Goal: Task Accomplishment & Management: Complete application form

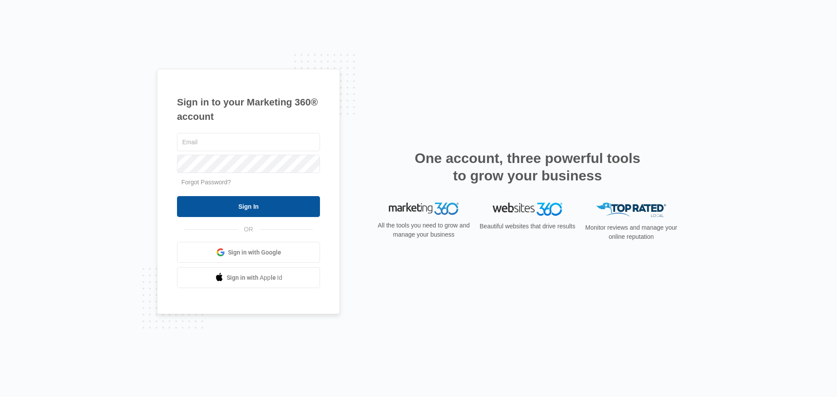
type input "[EMAIL_ADDRESS][DOMAIN_NAME]"
click at [244, 207] on input "Sign In" at bounding box center [248, 206] width 143 height 21
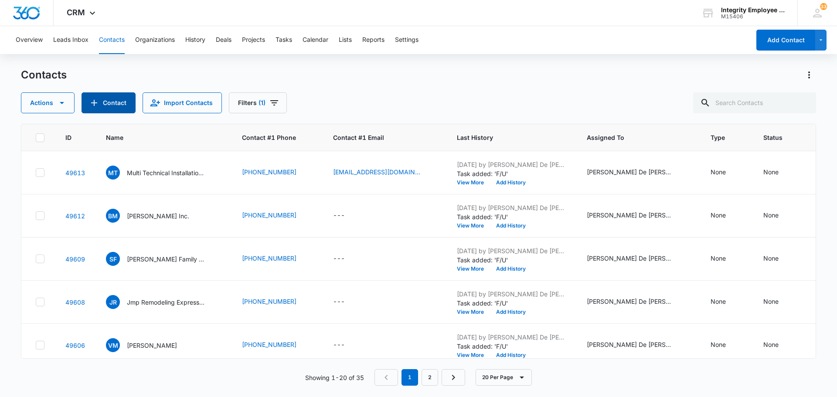
click at [123, 101] on button "Contact" at bounding box center [109, 102] width 54 height 21
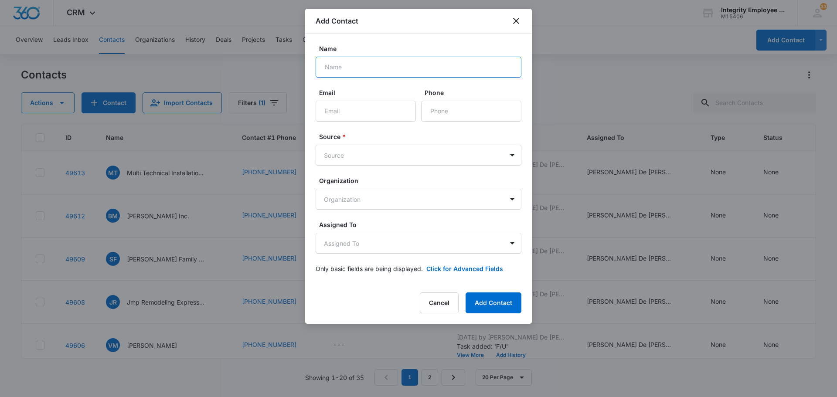
click at [340, 68] on input "Name" at bounding box center [419, 67] width 206 height 21
type input "p"
type input "Physicians Protection Group"
click at [329, 114] on input "Email" at bounding box center [366, 111] width 100 height 21
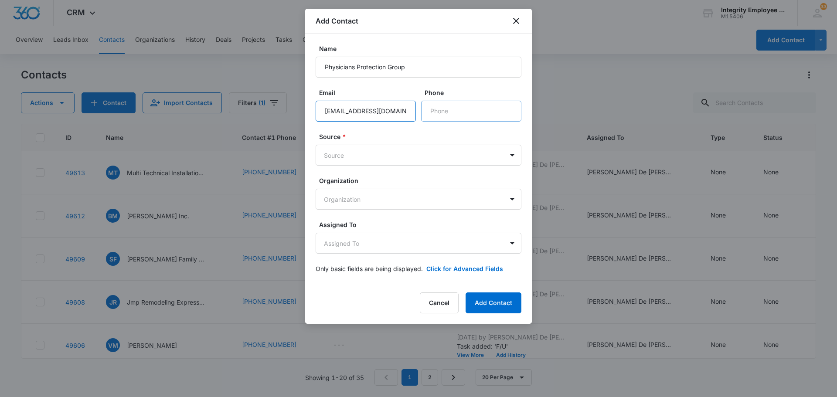
type input "[EMAIL_ADDRESS][DOMAIN_NAME]"
click at [448, 115] on input "Phone" at bounding box center [471, 111] width 100 height 21
type input "[PHONE_NUMBER]"
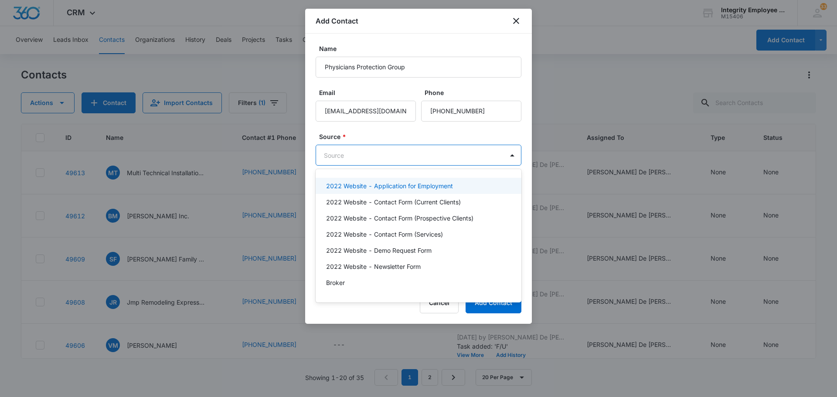
click at [457, 154] on body "CRM Apps Reputation Websites Forms CRM Email Social Shop Payments POS Content A…" at bounding box center [418, 198] width 837 height 397
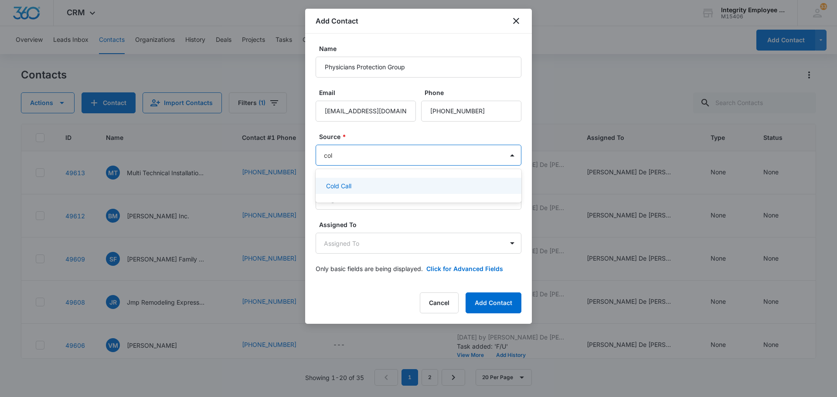
type input "cold"
click at [377, 188] on div "Cold Call" at bounding box center [417, 185] width 183 height 9
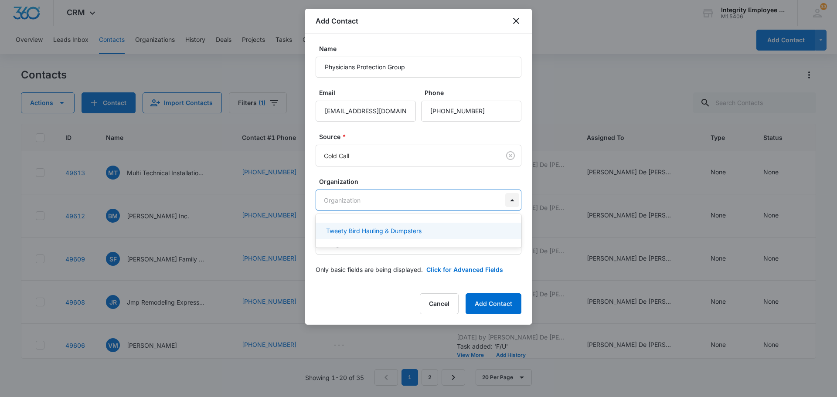
click at [513, 200] on body "CRM Apps Reputation Websites Forms CRM Email Social Shop Payments POS Content A…" at bounding box center [418, 198] width 837 height 397
click at [605, 32] on div at bounding box center [418, 198] width 837 height 397
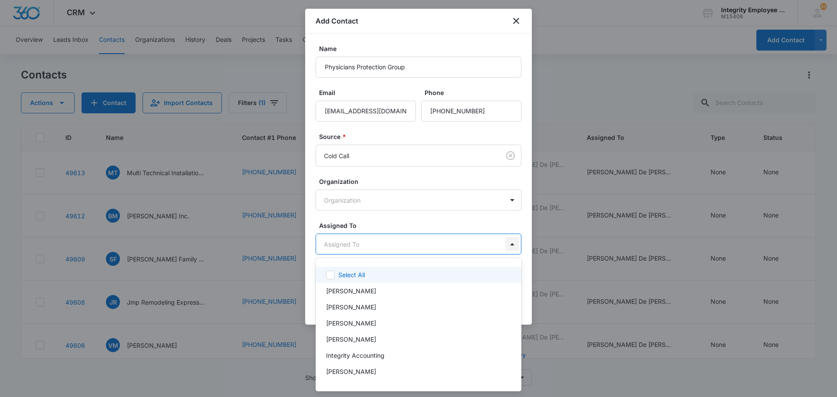
click at [513, 245] on body "CRM Apps Reputation Websites Forms CRM Email Social Shop Payments POS Content A…" at bounding box center [418, 198] width 837 height 397
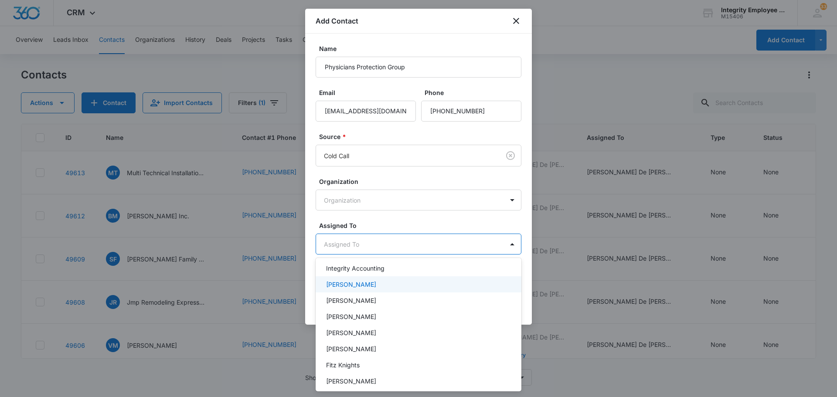
scroll to position [126, 0]
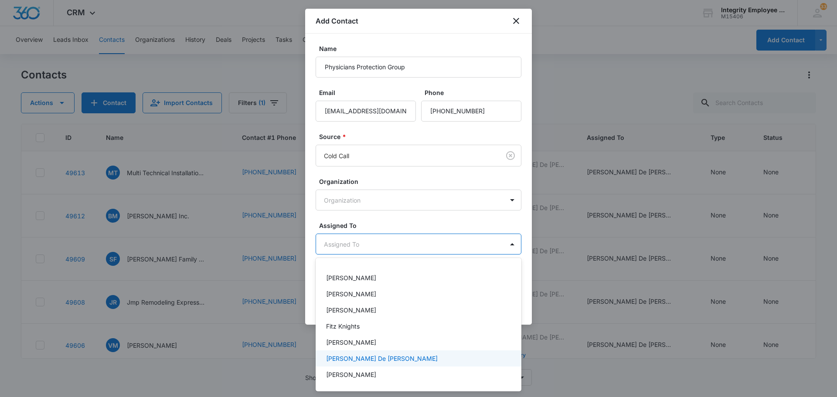
click at [354, 357] on p "[PERSON_NAME] De [PERSON_NAME]" at bounding box center [382, 358] width 112 height 9
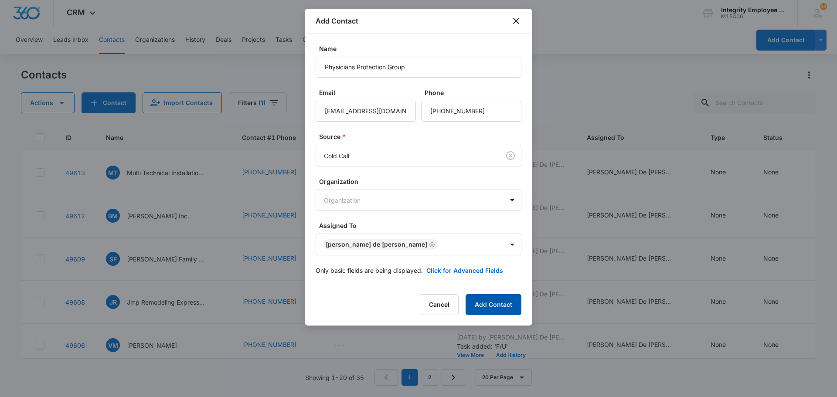
click at [495, 306] on button "Add Contact" at bounding box center [493, 304] width 56 height 21
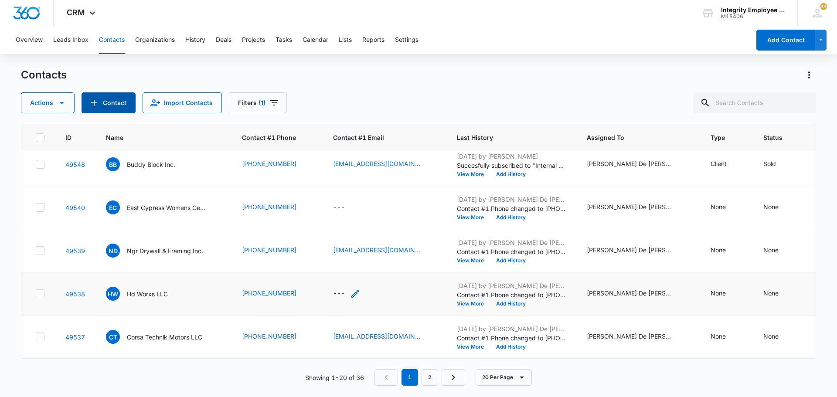
scroll to position [662, 0]
click at [428, 374] on link "2" at bounding box center [429, 377] width 17 height 17
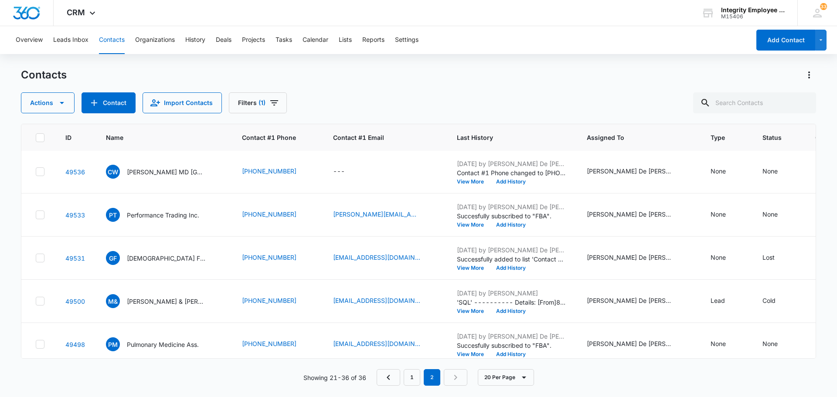
scroll to position [0, 0]
click at [414, 380] on link "1" at bounding box center [412, 377] width 17 height 17
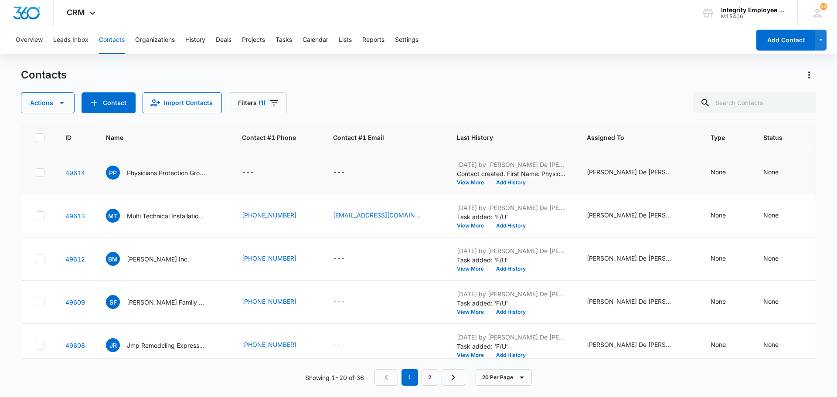
click at [247, 173] on div "---" at bounding box center [248, 172] width 12 height 10
click at [226, 119] on input "Contact #1 Phone" at bounding box center [260, 116] width 110 height 21
type input "[PHONE_NUMBER]"
click at [295, 143] on button "Save" at bounding box center [302, 144] width 26 height 17
click at [340, 171] on div "---" at bounding box center [339, 172] width 12 height 10
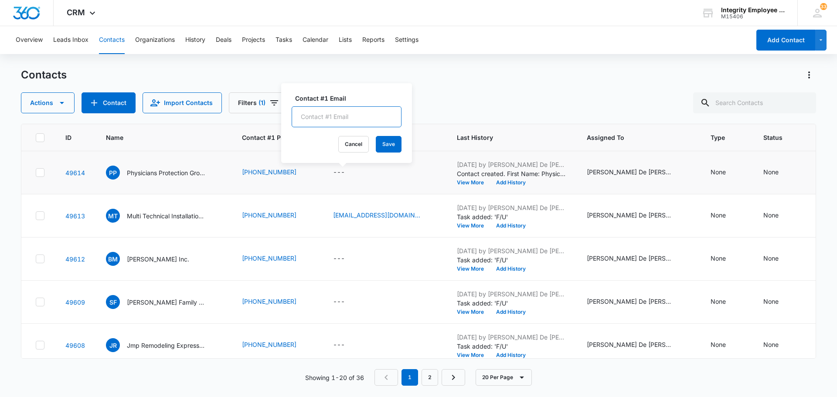
click at [315, 117] on input "Contact #1 Email" at bounding box center [347, 116] width 110 height 21
type input "[EMAIL_ADDRESS][DOMAIN_NAME]"
click at [380, 145] on button "Save" at bounding box center [389, 144] width 26 height 17
click at [175, 171] on p "Physicians Protection Group" at bounding box center [166, 172] width 78 height 9
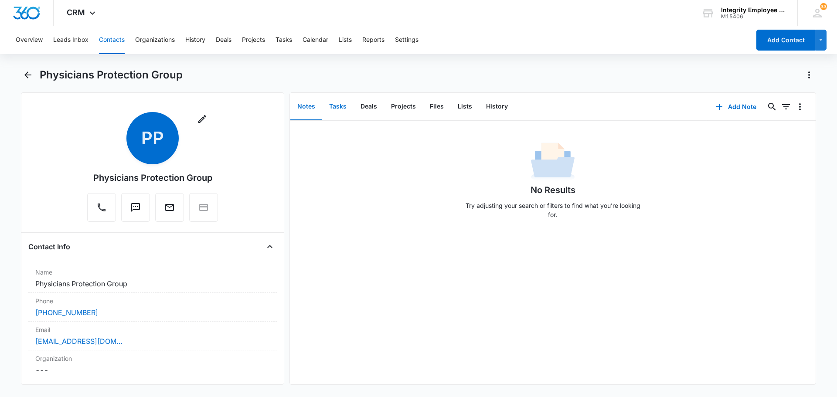
click at [334, 105] on button "Tasks" at bounding box center [337, 106] width 31 height 27
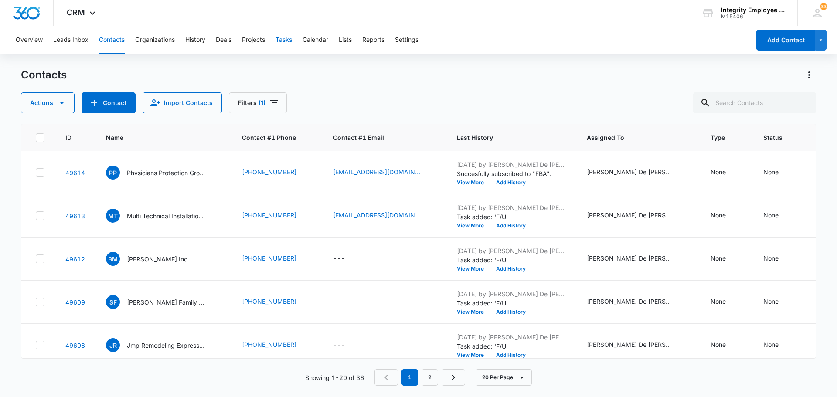
click at [289, 40] on button "Tasks" at bounding box center [283, 40] width 17 height 28
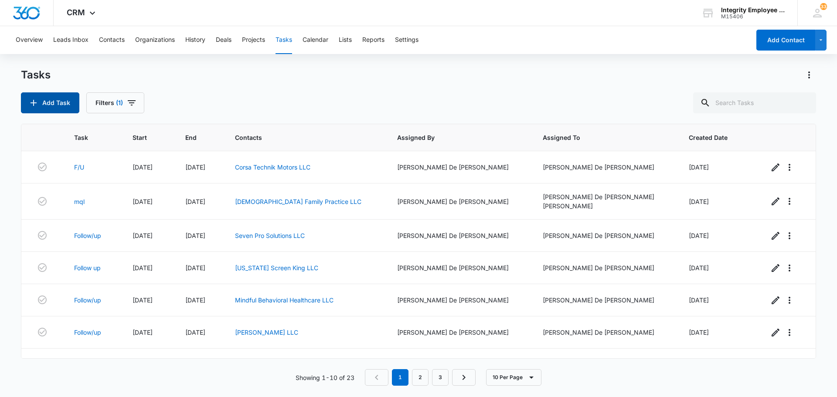
click at [61, 104] on button "Add Task" at bounding box center [50, 102] width 58 height 21
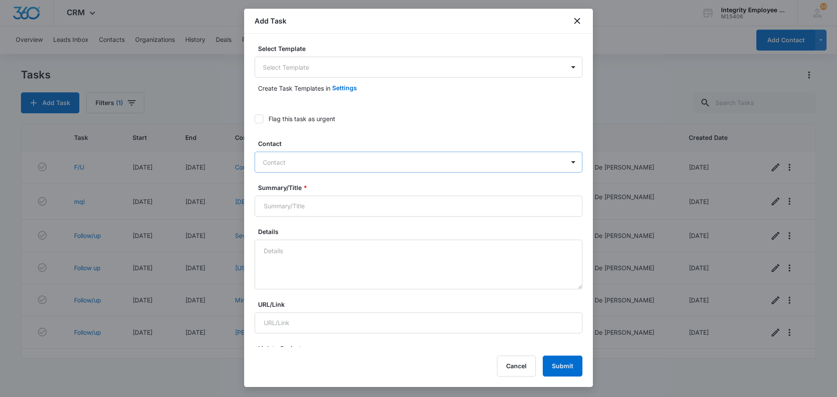
click at [302, 158] on div at bounding box center [413, 162] width 301 height 11
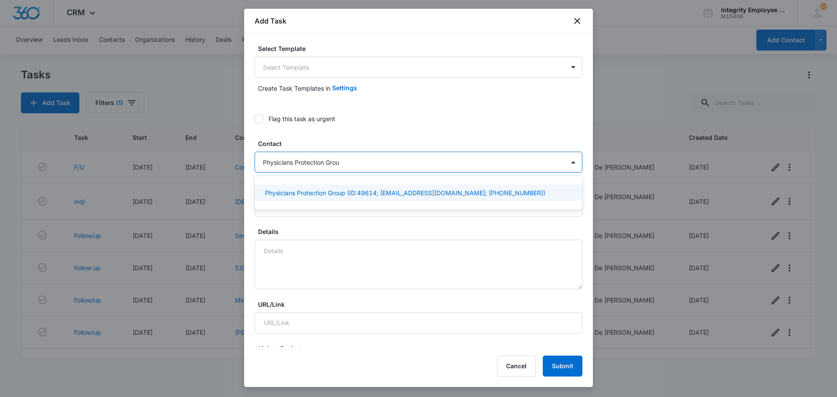
type input "Physicians Protection Group"
click at [353, 193] on p "Physicians Protection Group (ID:49614; [EMAIL_ADDRESS][DOMAIN_NAME]; [PHONE_NUM…" at bounding box center [405, 192] width 280 height 9
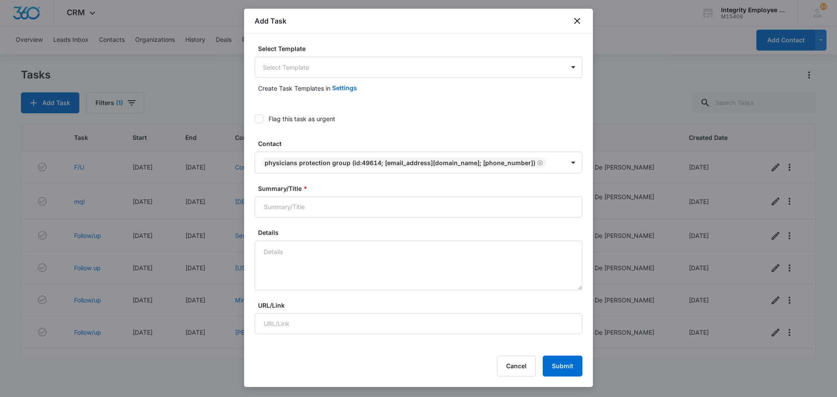
click at [533, 95] on div "Create Task Templates in Settings" at bounding box center [419, 88] width 328 height 21
click at [348, 210] on input "Summary/Title *" at bounding box center [419, 207] width 328 height 21
type input "f"
type input "F/U"
click at [294, 254] on textarea "Details" at bounding box center [419, 266] width 328 height 50
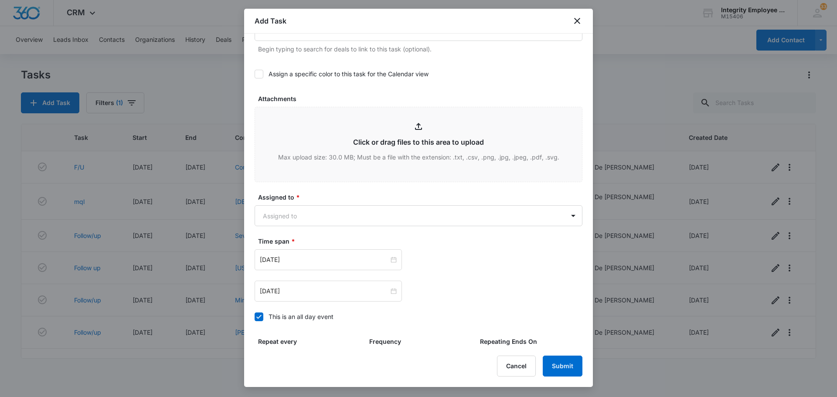
scroll to position [436, 0]
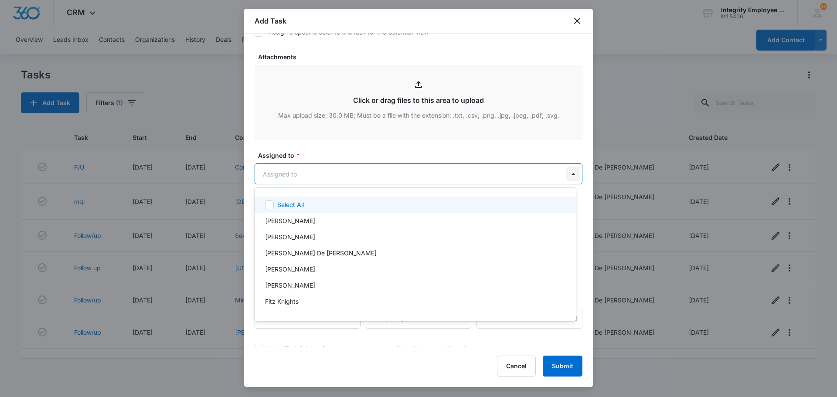
click at [566, 175] on body "CRM Apps Reputation Websites Forms CRM Email Social Shop Payments POS Content A…" at bounding box center [418, 198] width 837 height 397
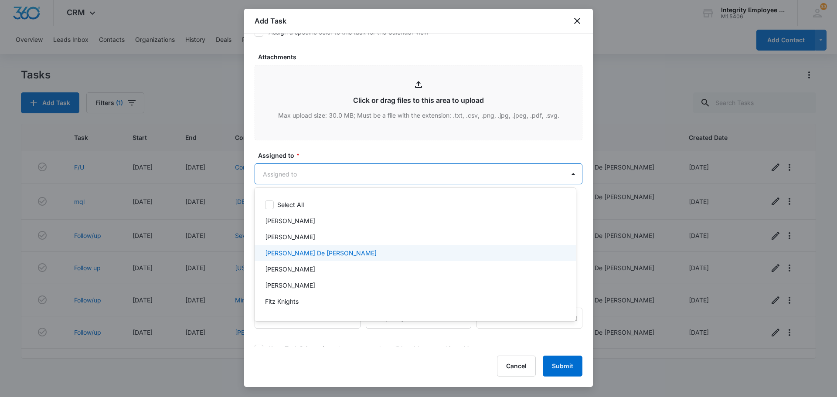
click at [319, 254] on div "[PERSON_NAME] De [PERSON_NAME]" at bounding box center [414, 252] width 299 height 9
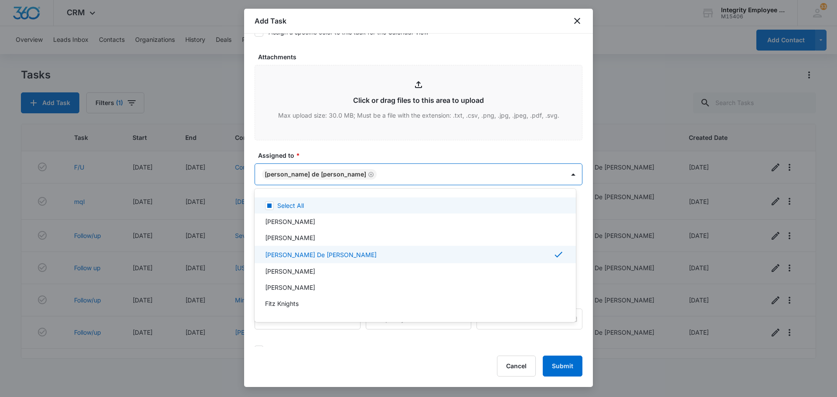
click at [530, 93] on div at bounding box center [418, 198] width 837 height 397
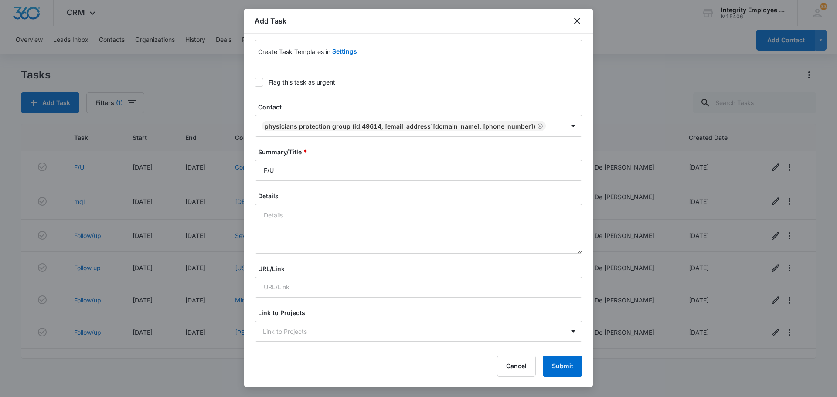
scroll to position [0, 0]
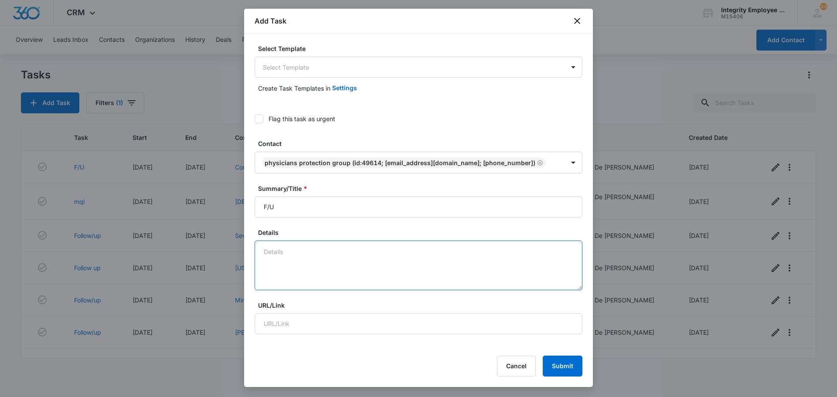
click at [372, 268] on textarea "Details" at bounding box center [419, 266] width 328 height 50
type textarea "P"
click at [568, 367] on button "Submit" at bounding box center [563, 366] width 40 height 21
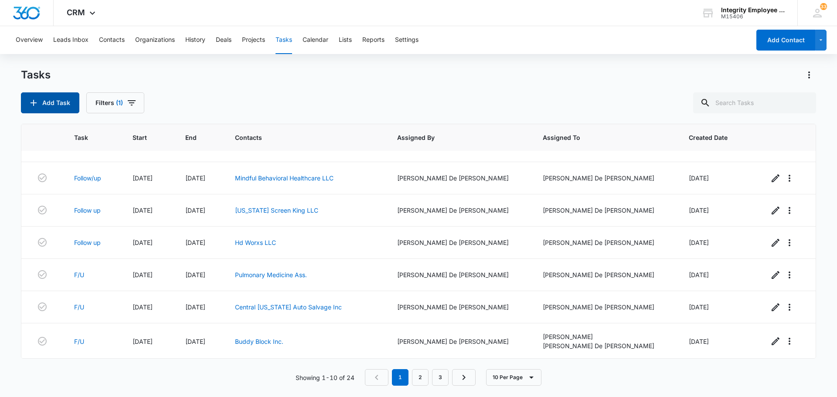
scroll to position [123, 0]
click at [420, 378] on link "2" at bounding box center [420, 377] width 17 height 17
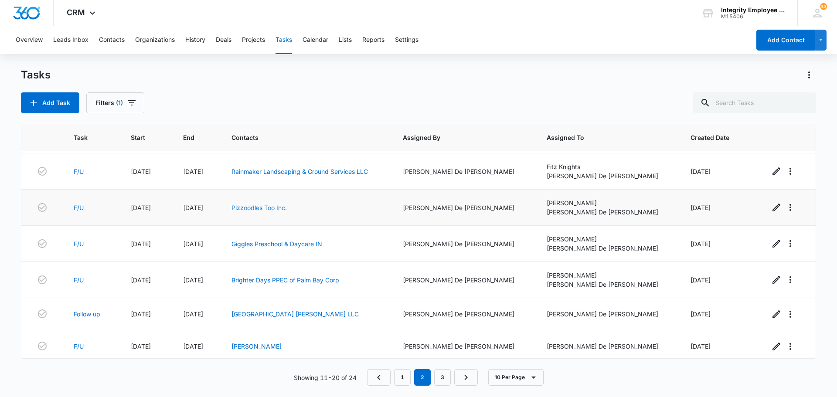
scroll to position [135, 0]
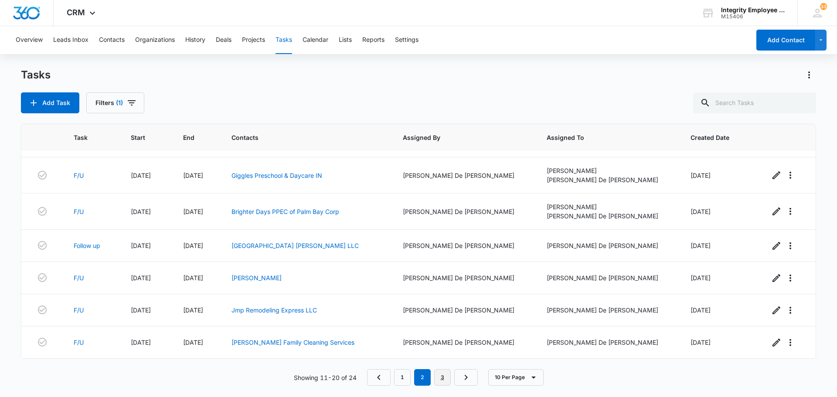
click at [436, 377] on link "3" at bounding box center [442, 377] width 17 height 17
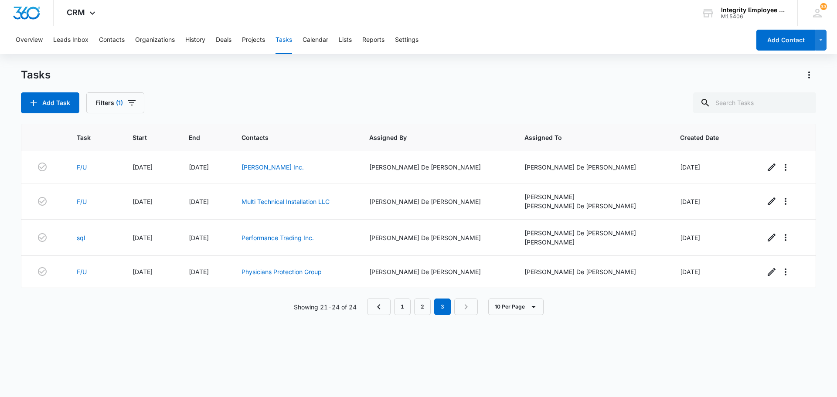
scroll to position [0, 0]
click at [119, 39] on button "Contacts" at bounding box center [112, 40] width 26 height 28
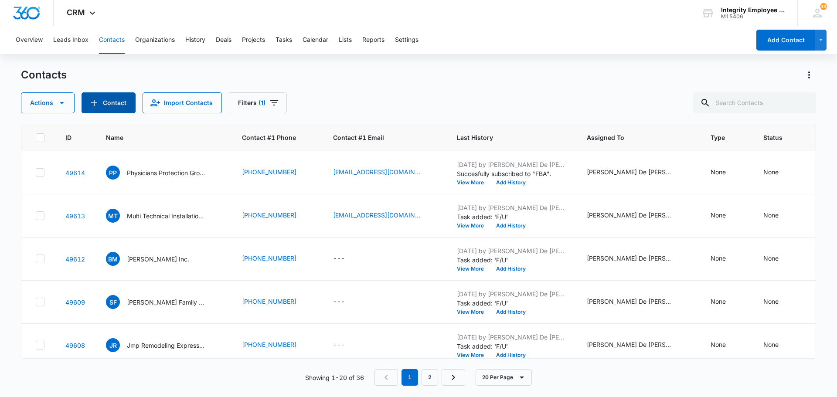
click at [113, 105] on button "Contact" at bounding box center [109, 102] width 54 height 21
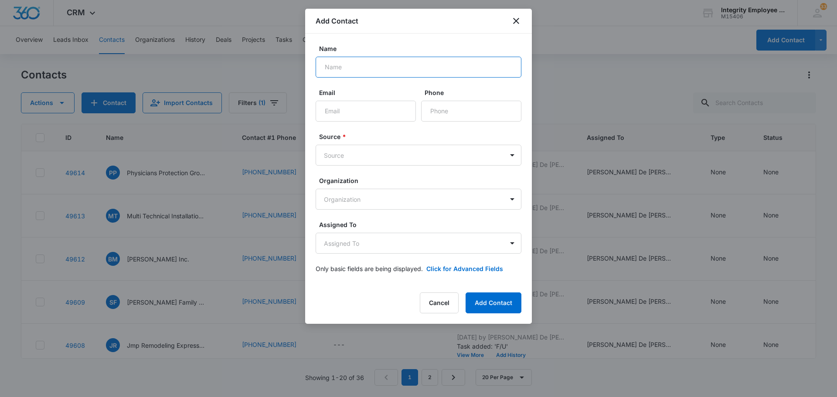
click at [338, 66] on input "Name" at bounding box center [419, 67] width 206 height 21
type input "Certified Quality Air Conditioning Inc."
click at [328, 112] on input "Email" at bounding box center [366, 111] width 100 height 21
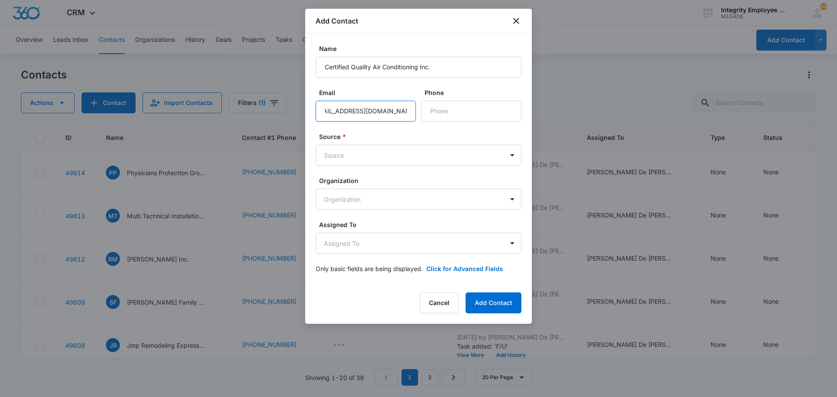
scroll to position [0, 18]
type input "[EMAIL_ADDRESS][DOMAIN_NAME]"
click at [448, 109] on input "Phone" at bounding box center [471, 111] width 100 height 21
click at [444, 111] on input "Phone" at bounding box center [471, 111] width 100 height 21
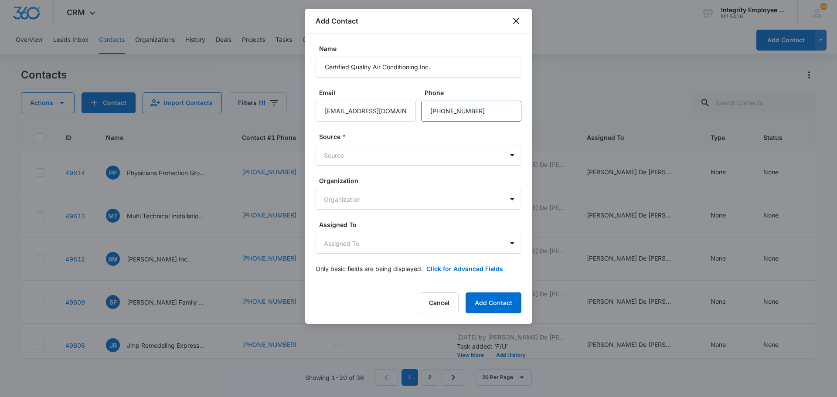
type input "[PHONE_NUMBER]"
click at [482, 134] on label "Source *" at bounding box center [422, 136] width 206 height 9
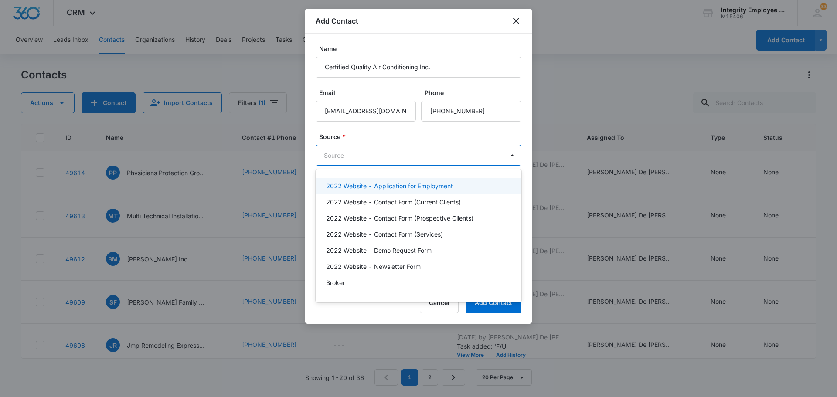
click at [397, 156] on body "CRM Apps Reputation Websites Forms CRM Email Social Shop Payments POS Content A…" at bounding box center [418, 198] width 837 height 397
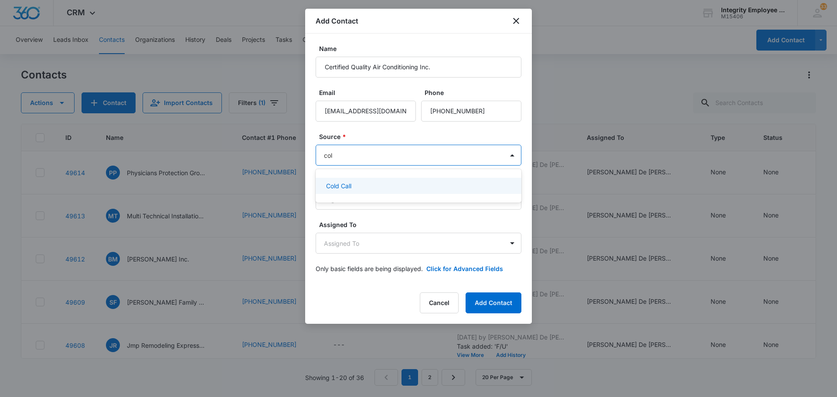
type input "cold"
click at [361, 187] on div "Cold Call" at bounding box center [417, 185] width 183 height 9
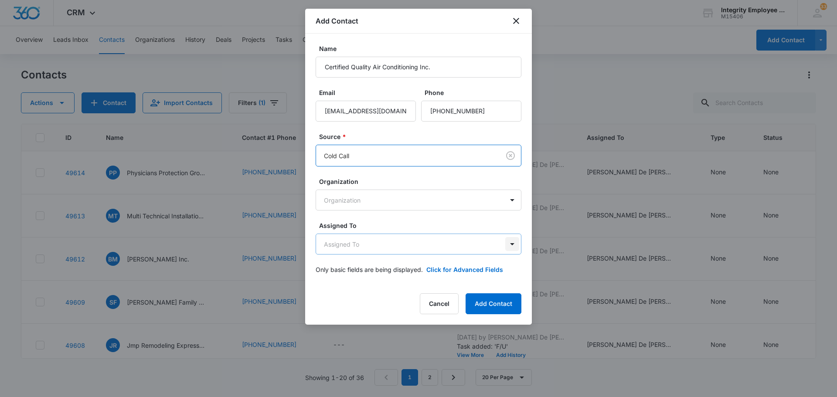
click at [513, 243] on body "CRM Apps Reputation Websites Forms CRM Email Social Shop Payments POS Content A…" at bounding box center [418, 198] width 837 height 397
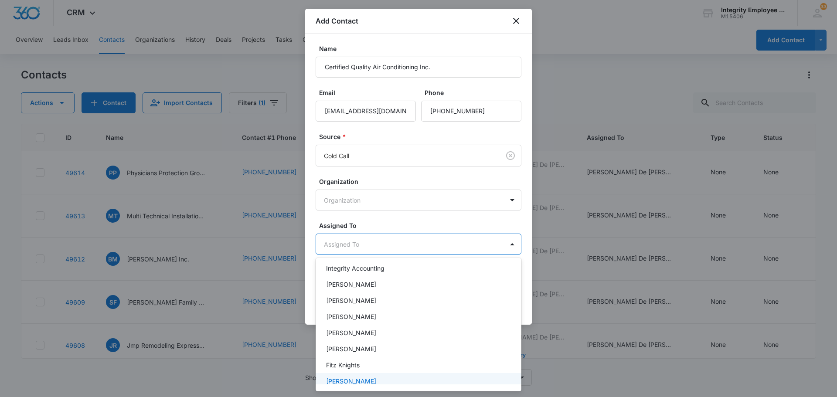
scroll to position [126, 0]
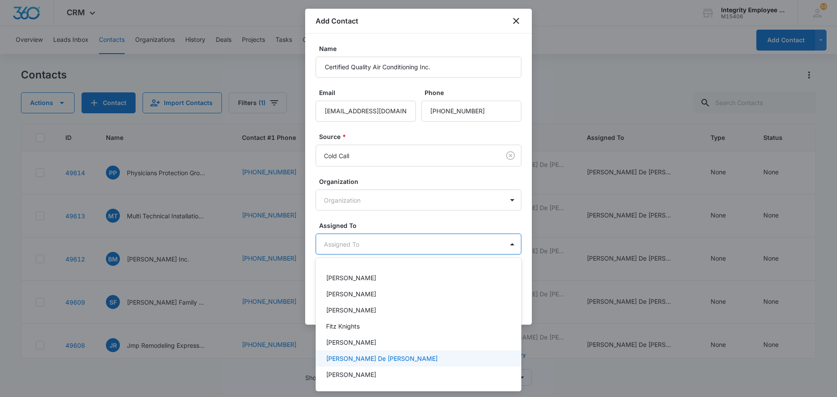
click at [376, 355] on p "[PERSON_NAME] De [PERSON_NAME]" at bounding box center [382, 358] width 112 height 9
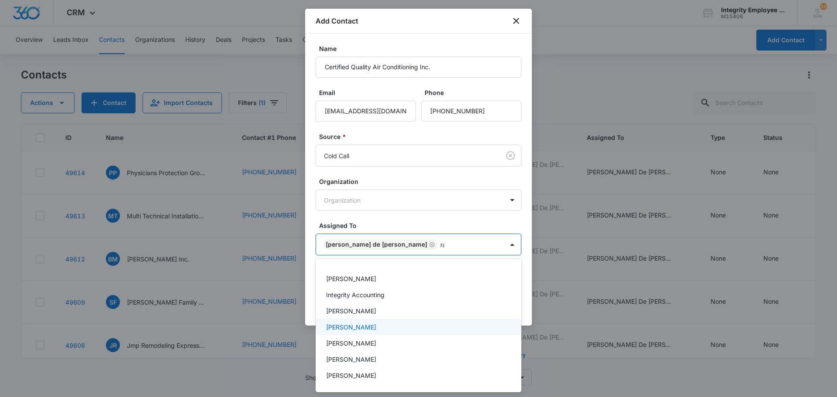
scroll to position [0, 0]
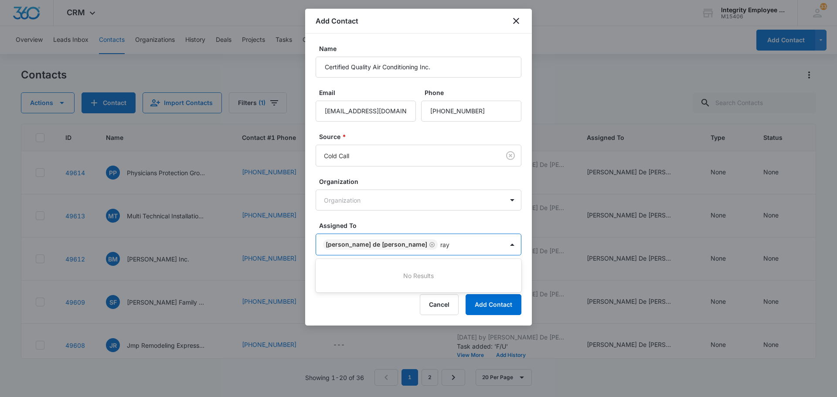
type input "ra"
click at [373, 279] on div "[PERSON_NAME]" at bounding box center [417, 275] width 183 height 9
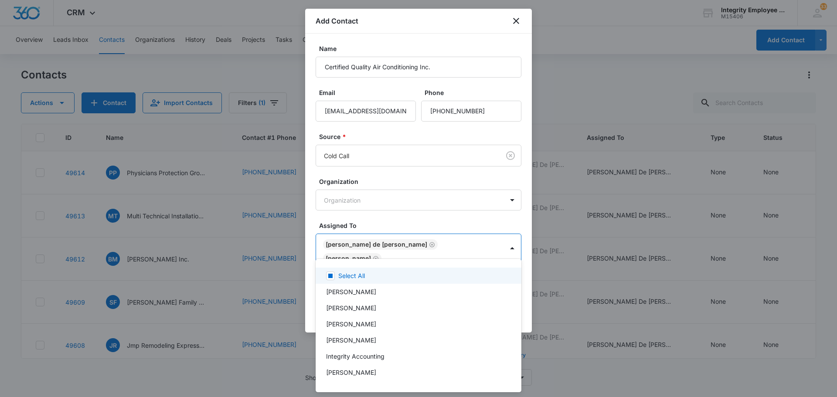
click at [462, 177] on div at bounding box center [418, 198] width 837 height 397
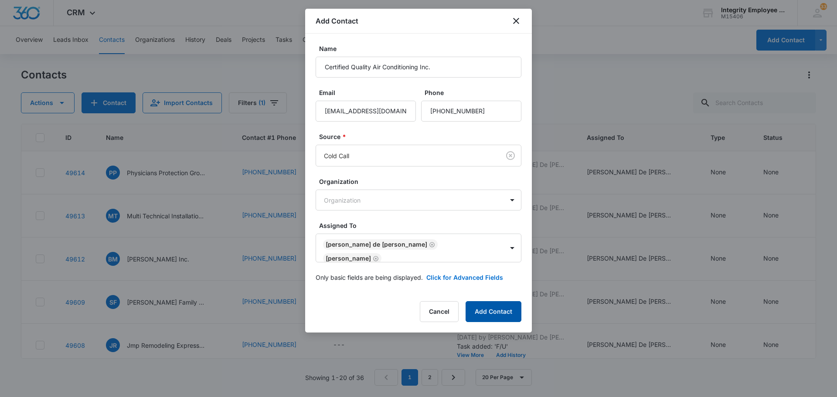
click at [505, 303] on button "Add Contact" at bounding box center [493, 311] width 56 height 21
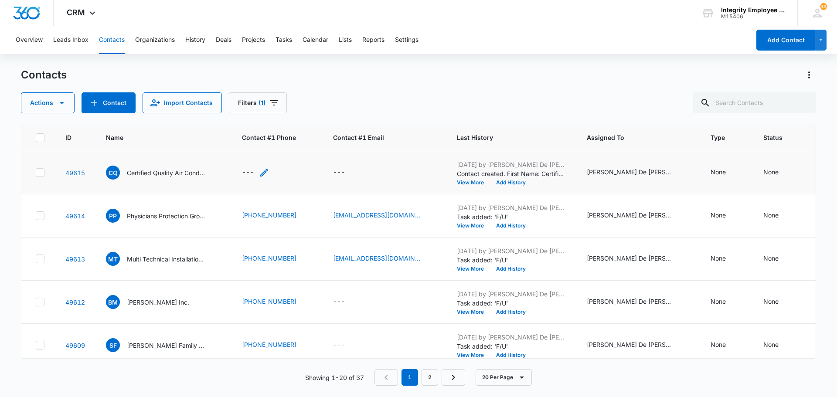
click at [250, 173] on div "---" at bounding box center [248, 172] width 12 height 10
click at [245, 119] on input "Contact #1 Phone" at bounding box center [260, 116] width 110 height 21
type input "[PHONE_NUMBER]"
click at [337, 89] on div "Contacts Actions Contact Import Contacts Filters (1)" at bounding box center [418, 90] width 795 height 45
click at [249, 170] on div "---" at bounding box center [248, 172] width 12 height 10
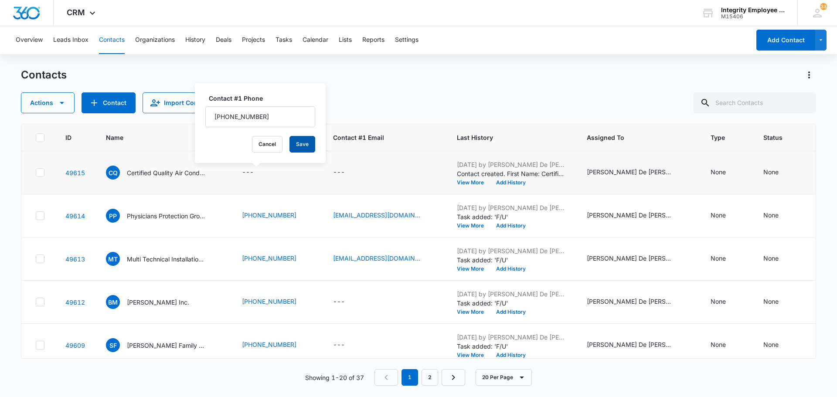
click at [289, 144] on button "Save" at bounding box center [302, 144] width 26 height 17
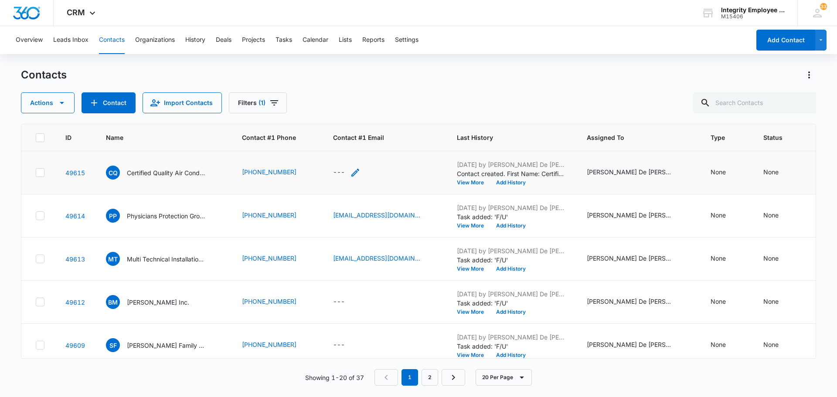
click at [336, 169] on div "---" at bounding box center [339, 172] width 12 height 10
click at [322, 120] on input "Contact #1 Email" at bounding box center [347, 116] width 110 height 21
type input "[EMAIL_ADDRESS][DOMAIN_NAME]"
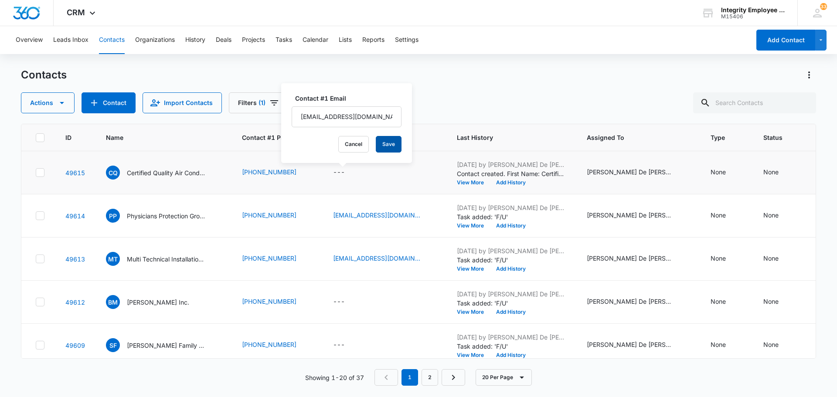
click at [381, 145] on button "Save" at bounding box center [389, 144] width 26 height 17
click at [288, 40] on button "Tasks" at bounding box center [283, 40] width 17 height 28
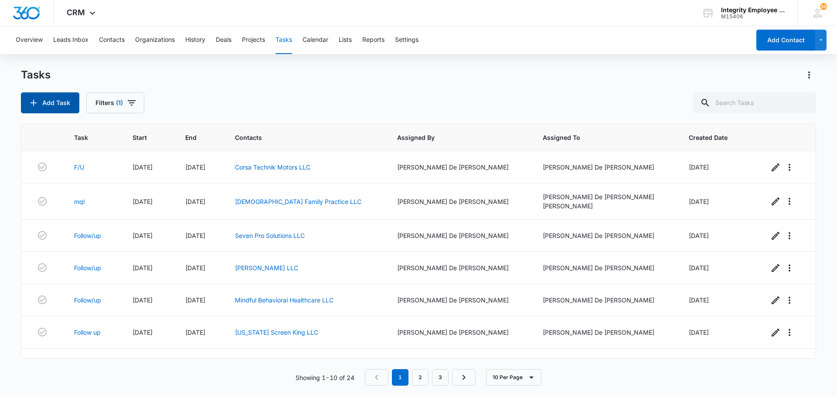
click at [62, 97] on button "Add Task" at bounding box center [50, 102] width 58 height 21
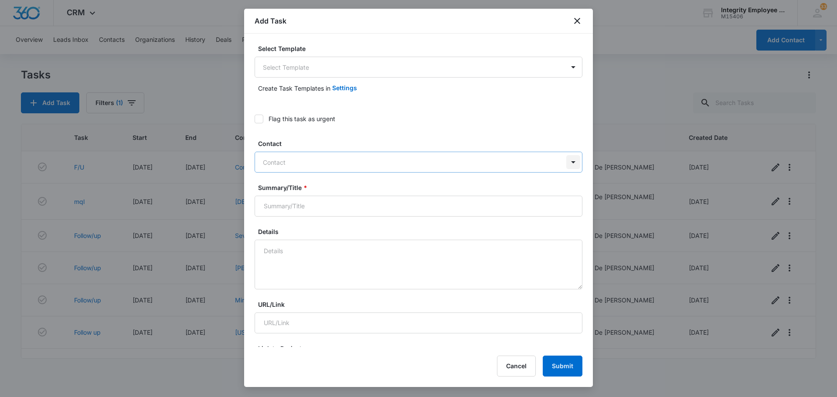
click at [566, 163] on div at bounding box center [573, 162] width 14 height 14
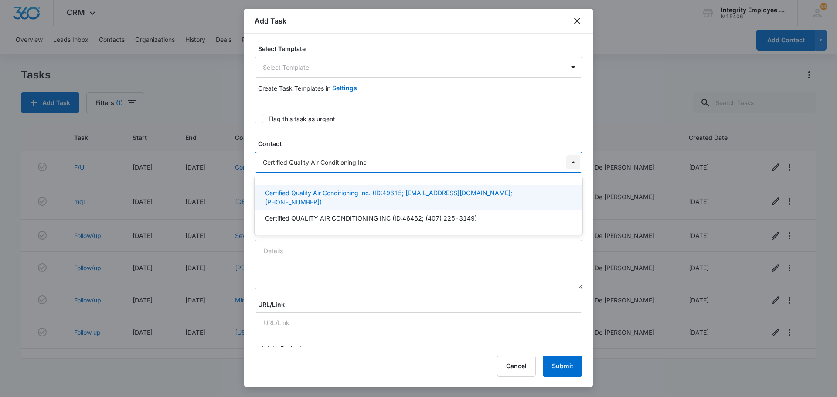
type input "Certified Quality Air Conditioning Inc."
click at [377, 193] on p "Certified Quality Air Conditioning Inc. (ID:49615; [EMAIL_ADDRESS][DOMAIN_NAME]…" at bounding box center [417, 197] width 305 height 18
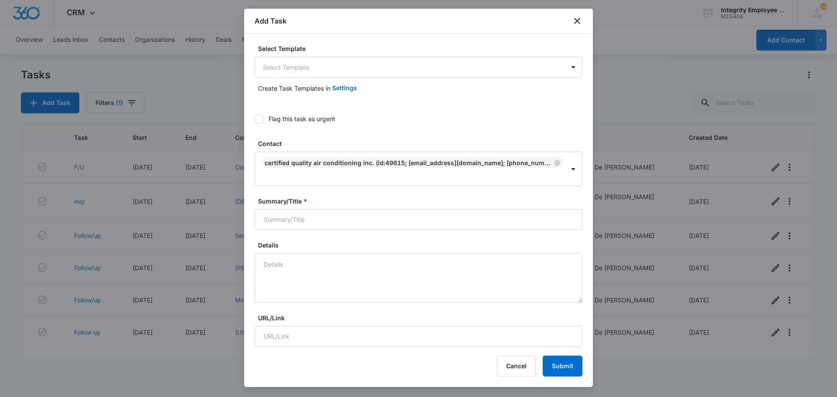
click at [406, 116] on label "Flag this task as urgent" at bounding box center [419, 118] width 328 height 9
click at [255, 119] on input "Flag this task as urgent" at bounding box center [255, 119] width 0 height 0
click at [259, 118] on icon at bounding box center [259, 119] width 8 height 8
click at [255, 119] on input "Flag this task as urgent" at bounding box center [255, 119] width 0 height 0
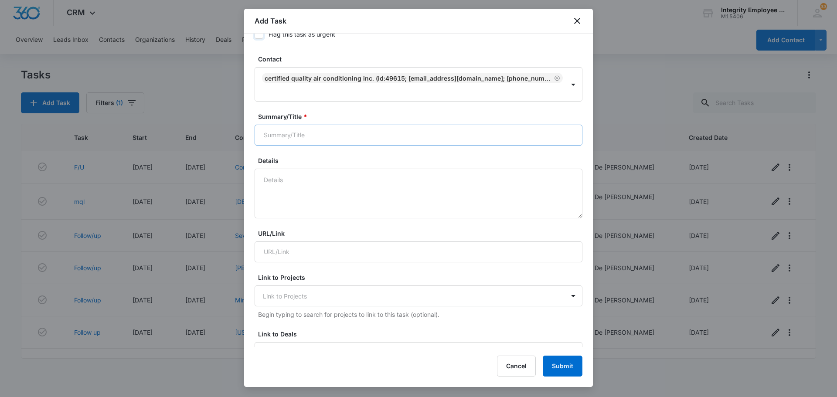
scroll to position [87, 0]
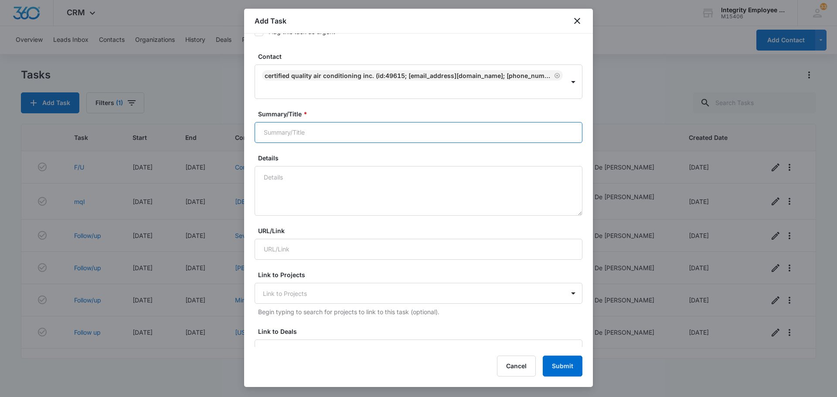
click at [306, 134] on input "Summary/Title *" at bounding box center [419, 132] width 328 height 21
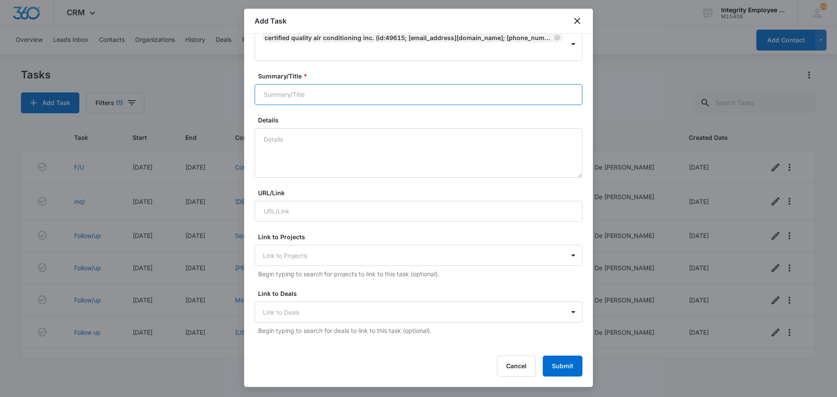
scroll to position [0, 0]
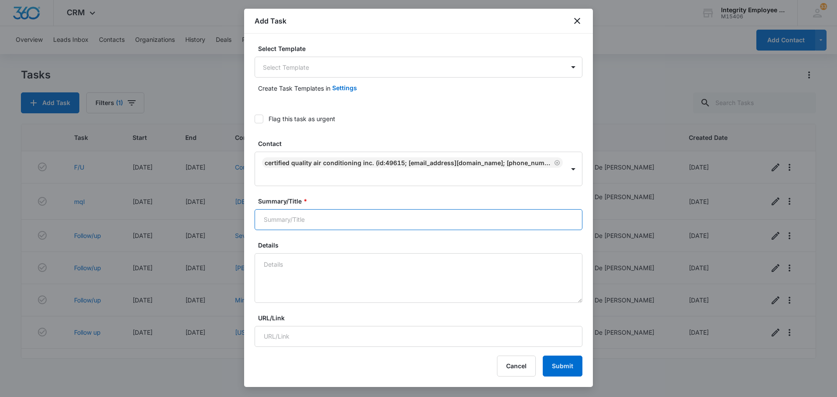
click at [290, 220] on input "Summary/Title *" at bounding box center [419, 219] width 328 height 21
type input "f"
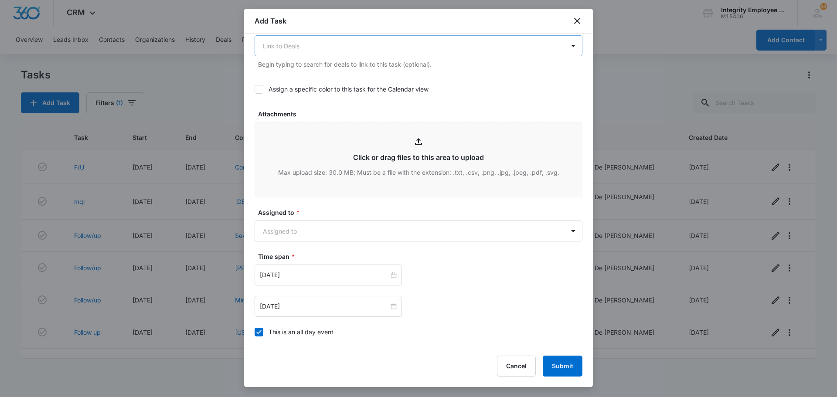
scroll to position [392, 0]
type input "F/U"
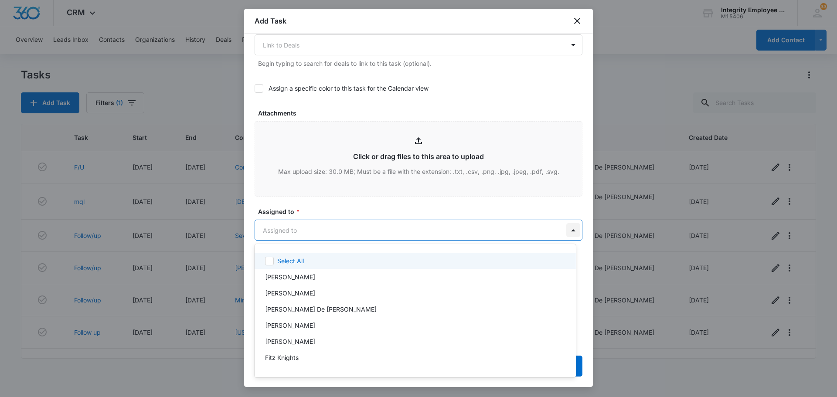
click at [566, 233] on body "CRM Apps Reputation Websites Forms CRM Email Social Shop Payments POS Content A…" at bounding box center [418, 198] width 837 height 397
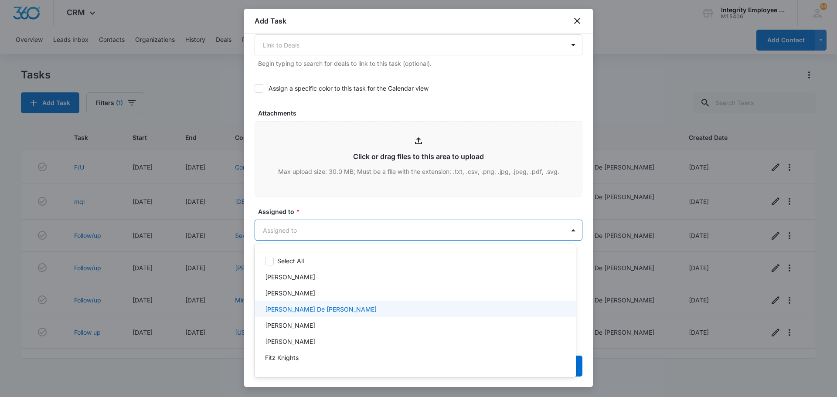
click at [306, 313] on p "[PERSON_NAME] De [PERSON_NAME]" at bounding box center [321, 309] width 112 height 9
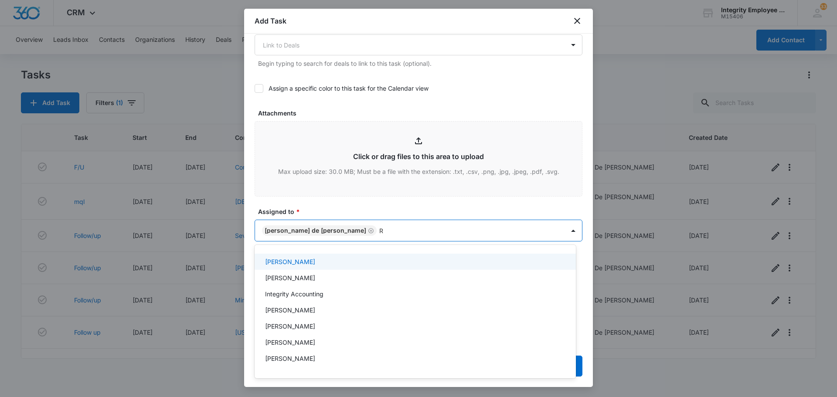
type input "RE"
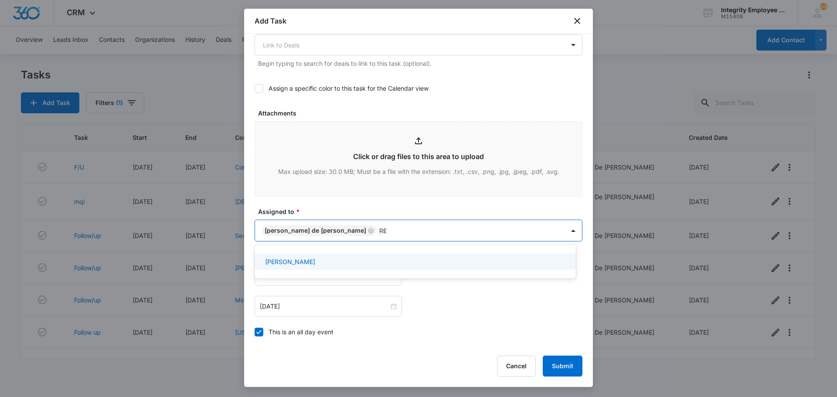
click at [304, 265] on div "[PERSON_NAME]" at bounding box center [414, 261] width 299 height 9
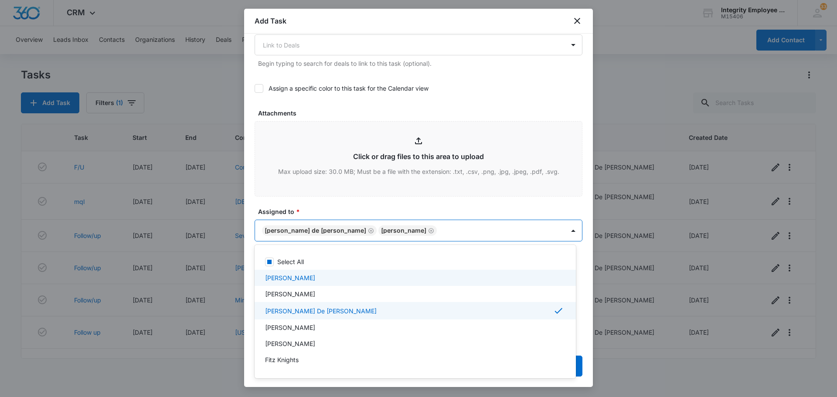
click at [485, 85] on div at bounding box center [418, 198] width 837 height 397
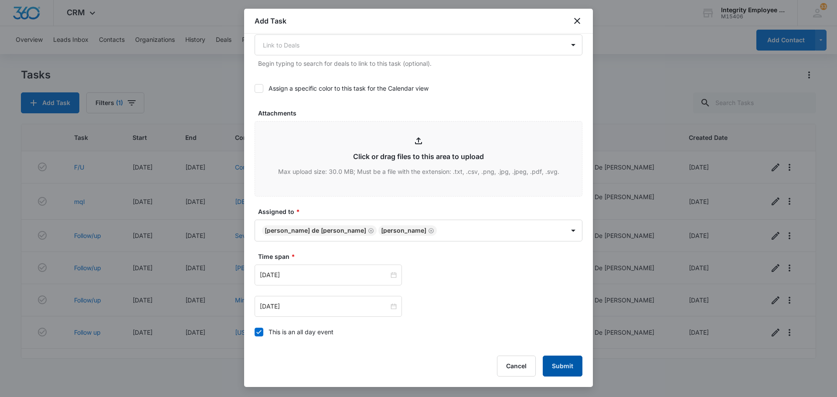
click at [564, 363] on button "Submit" at bounding box center [563, 366] width 40 height 21
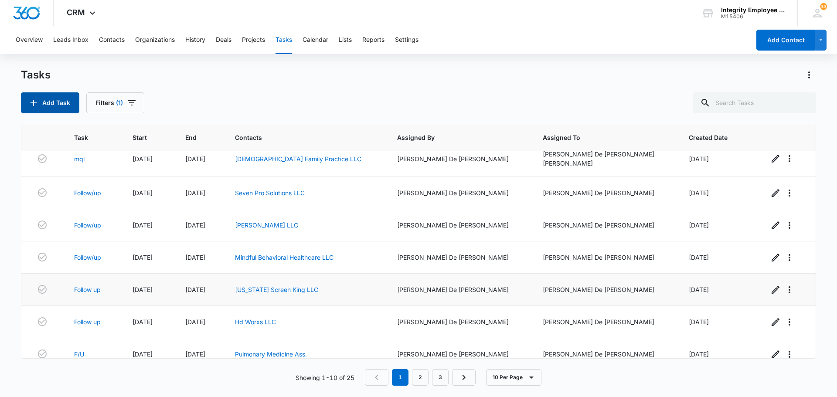
scroll to position [0, 0]
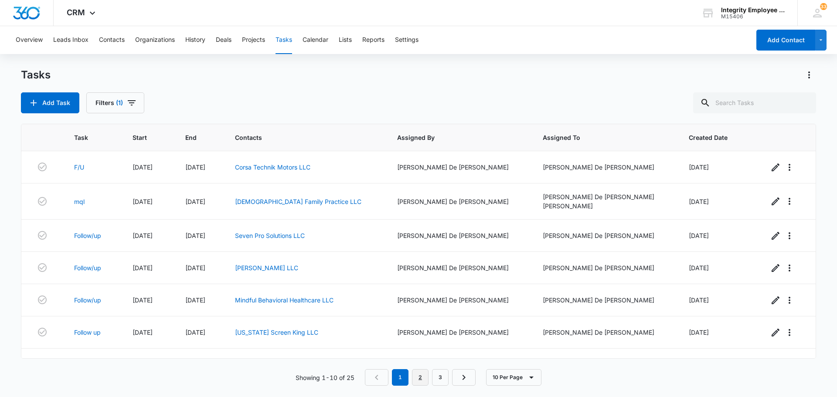
click at [425, 376] on link "2" at bounding box center [420, 377] width 17 height 17
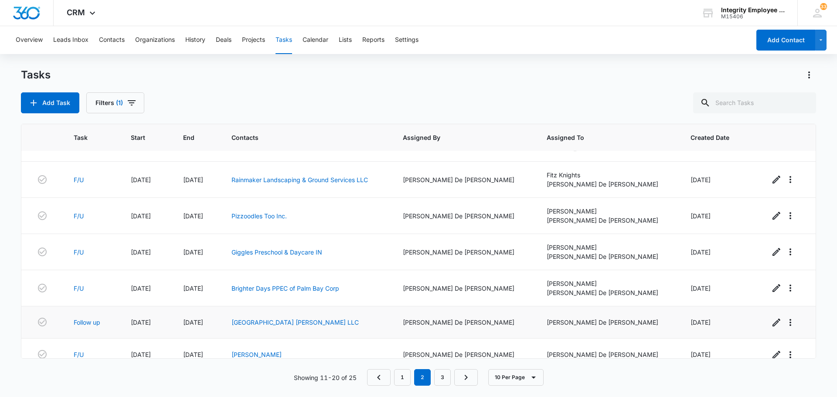
scroll to position [135, 0]
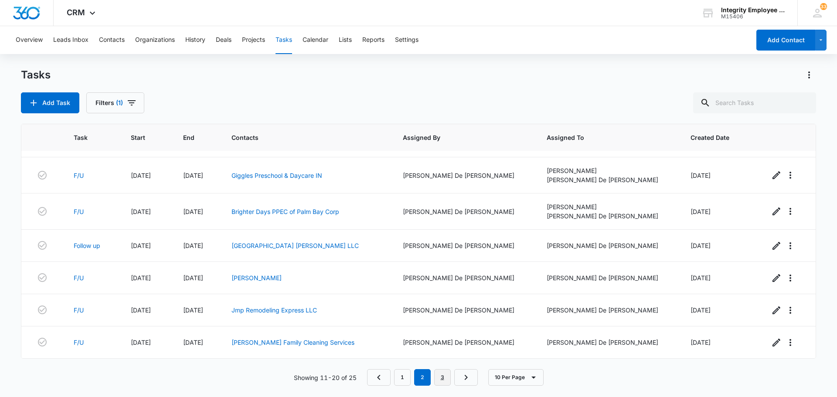
click at [442, 375] on link "3" at bounding box center [442, 377] width 17 height 17
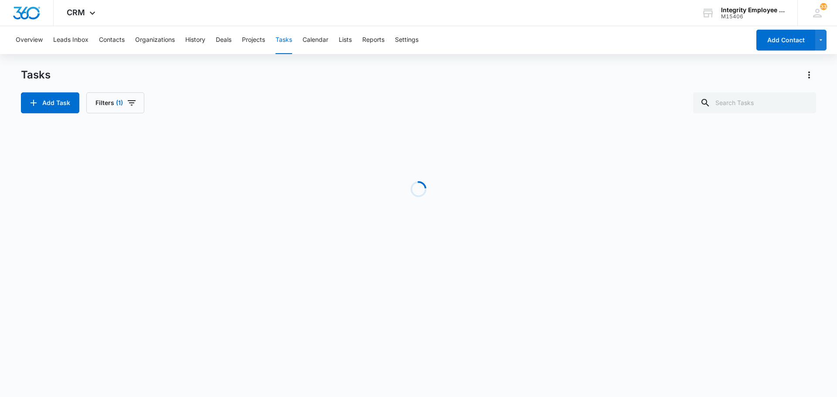
scroll to position [0, 0]
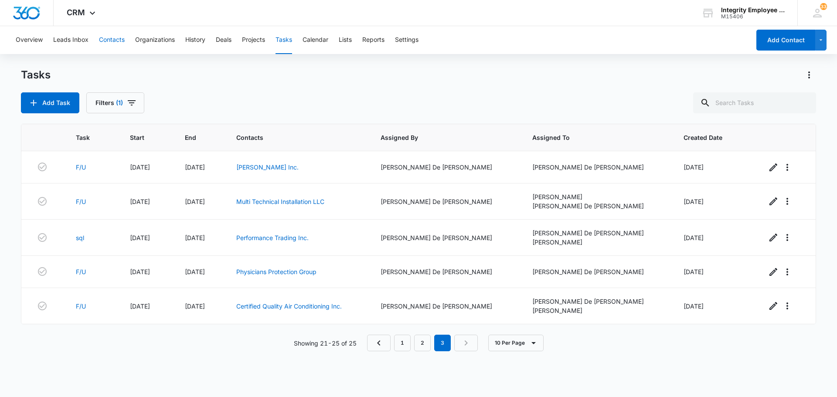
click at [112, 42] on button "Contacts" at bounding box center [112, 40] width 26 height 28
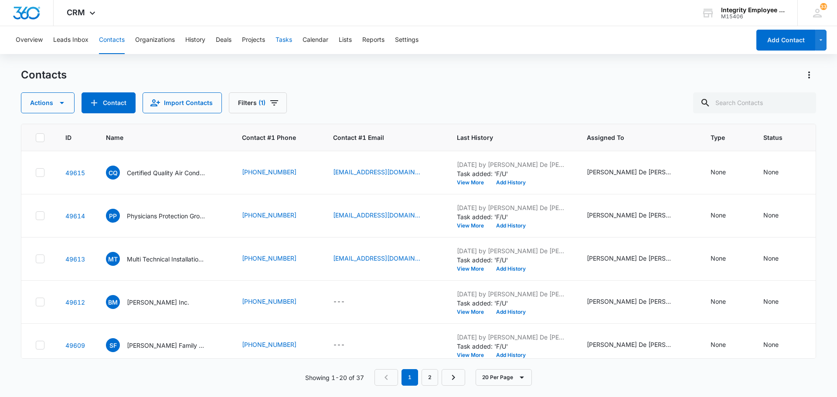
click at [291, 37] on button "Tasks" at bounding box center [283, 40] width 17 height 28
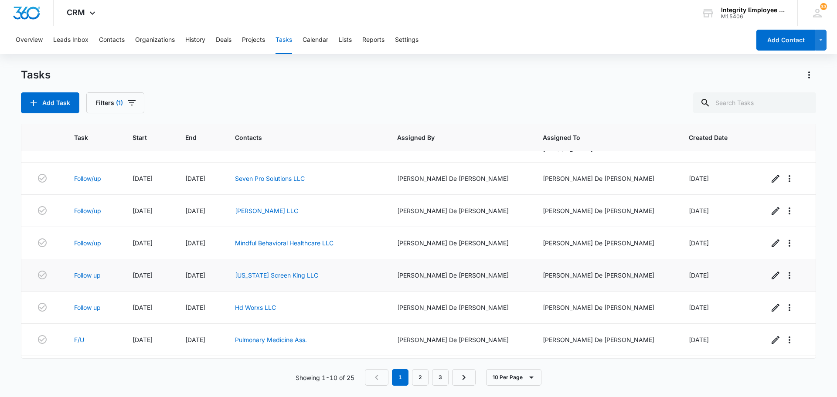
scroll to position [123, 0]
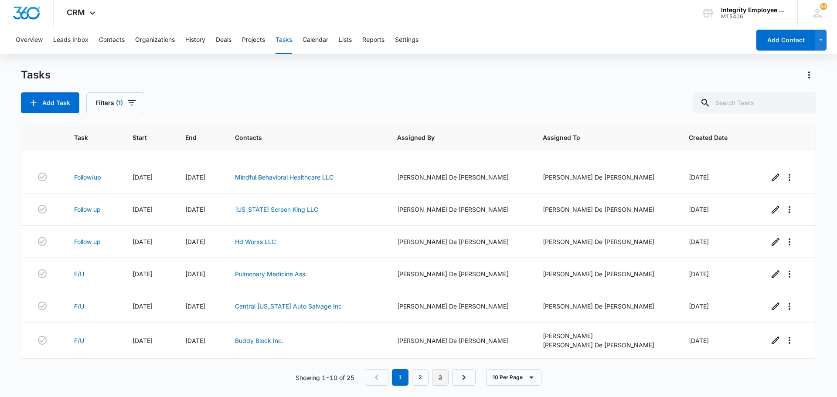
click at [439, 376] on link "3" at bounding box center [440, 377] width 17 height 17
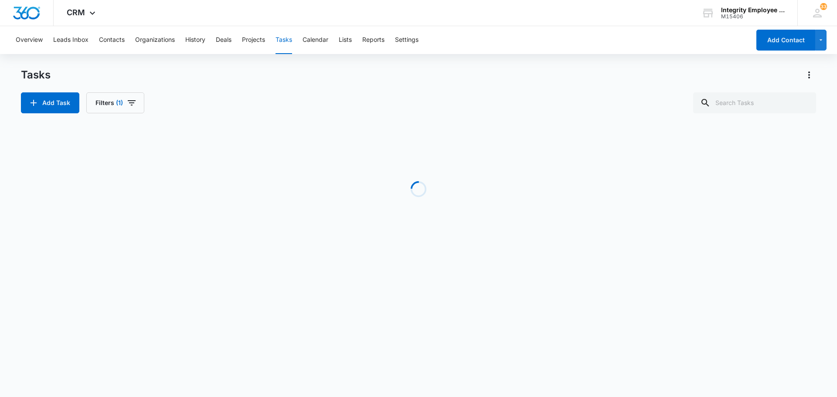
scroll to position [0, 0]
